Goal: Navigation & Orientation: Find specific page/section

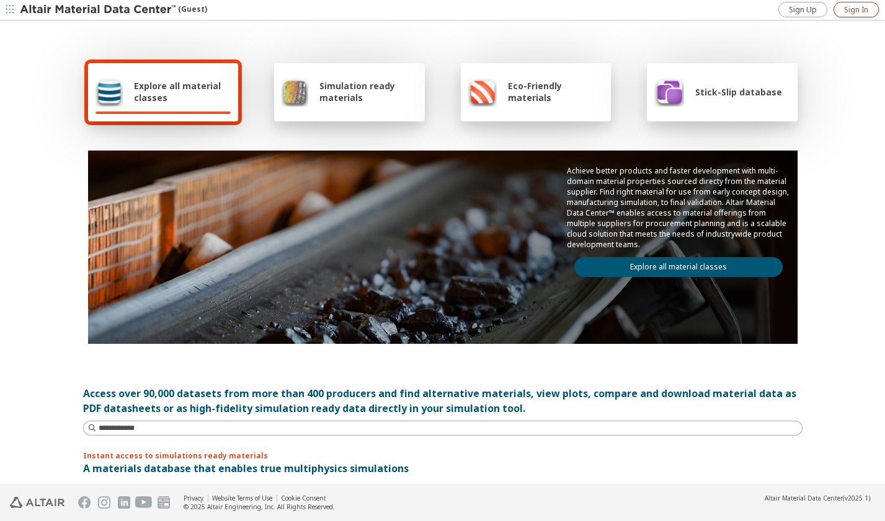
click at [854, 9] on span "Sign In" at bounding box center [856, 10] width 24 height 10
click at [693, 266] on link "Explore all material classes" at bounding box center [678, 267] width 208 height 20
click at [653, 261] on link "Explore all material classes" at bounding box center [678, 267] width 208 height 20
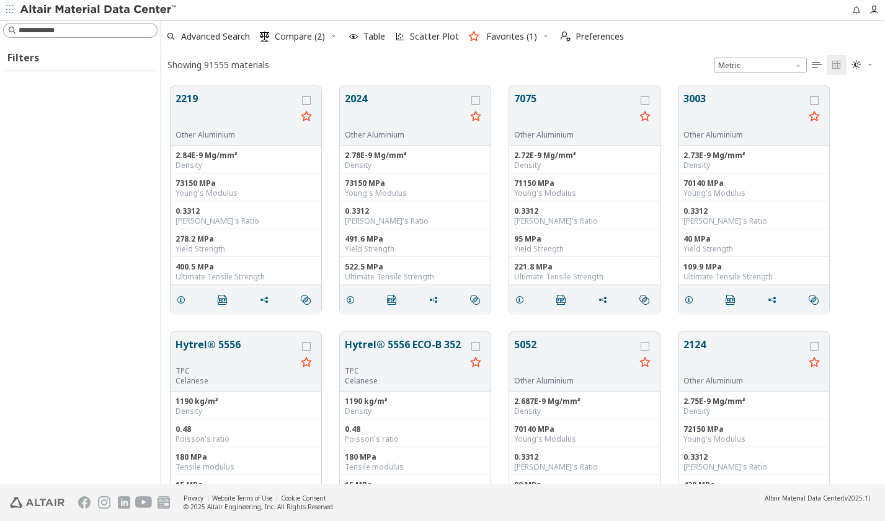
scroll to position [398, 714]
